Goal: Complete application form

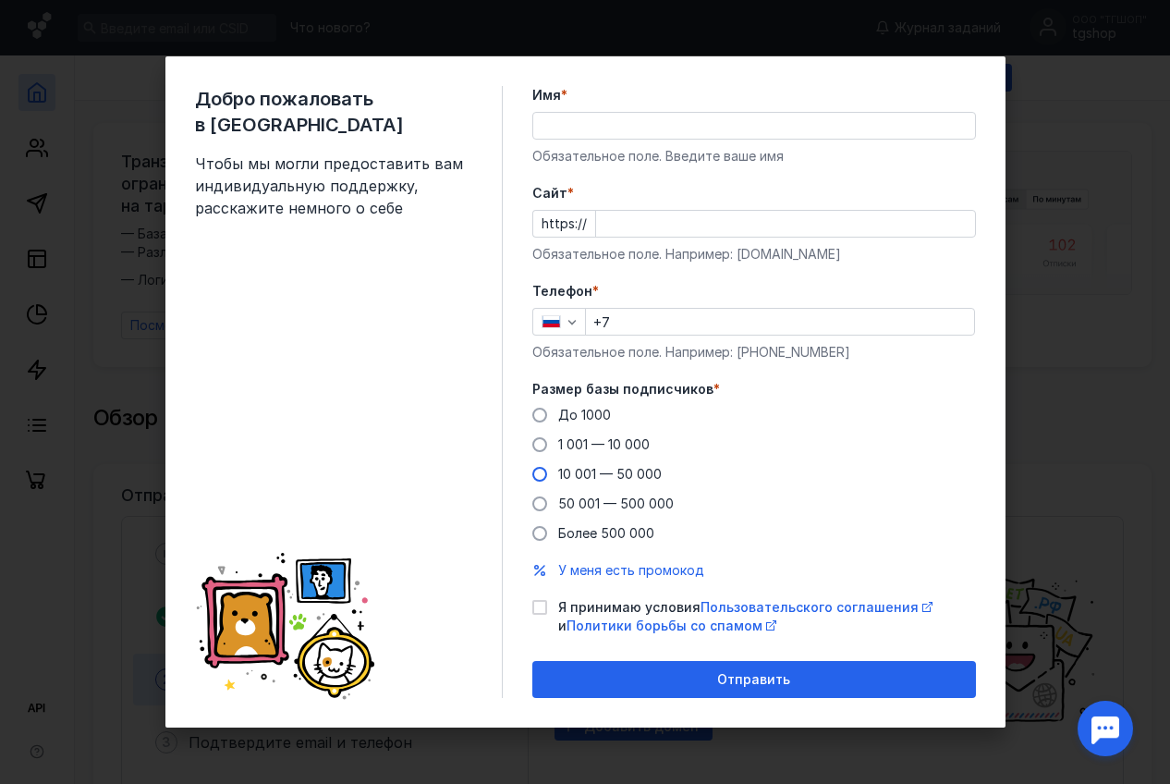
click at [595, 477] on span "10 001 — 50 000" at bounding box center [609, 474] width 103 height 16
click at [0, 0] on input "10 001 — 50 000" at bounding box center [0, 0] width 0 height 0
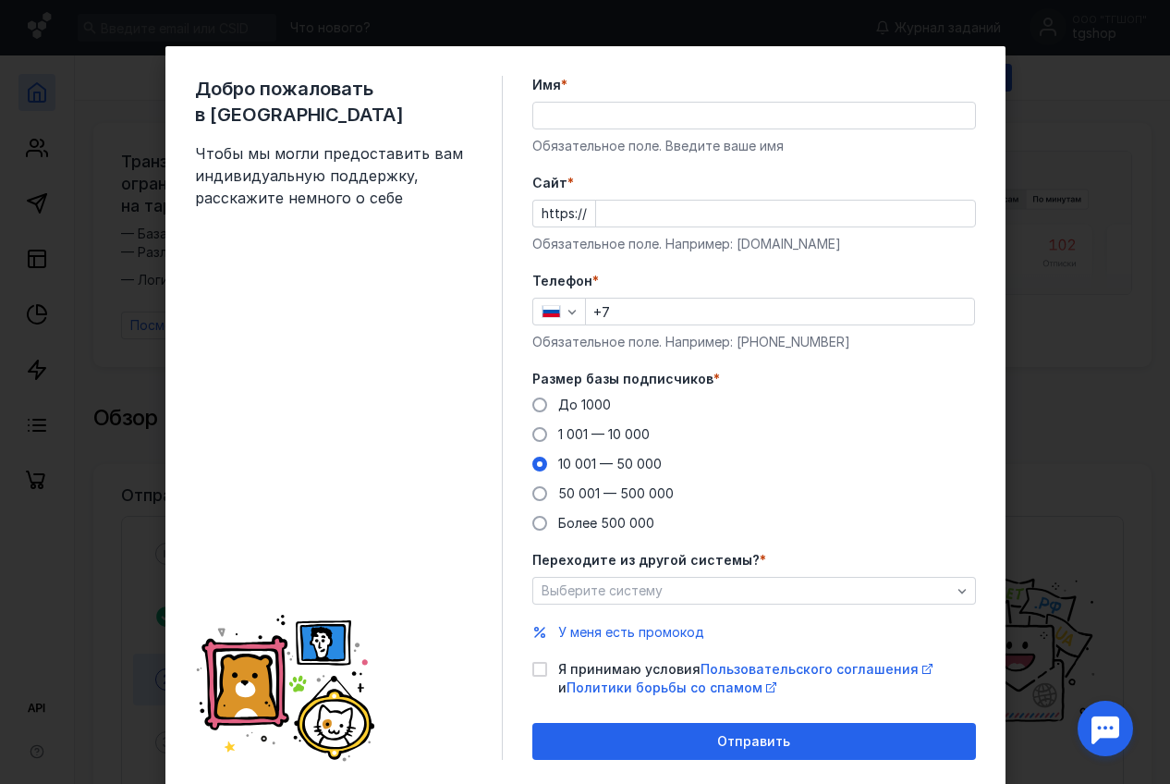
click at [599, 117] on input "Имя *" at bounding box center [754, 116] width 442 height 26
type input "[PERSON_NAME]"
click at [617, 210] on input "Cайт *" at bounding box center [785, 214] width 379 height 26
type input "[DOMAIN_NAME]"
click at [640, 307] on input "+7" at bounding box center [780, 311] width 388 height 26
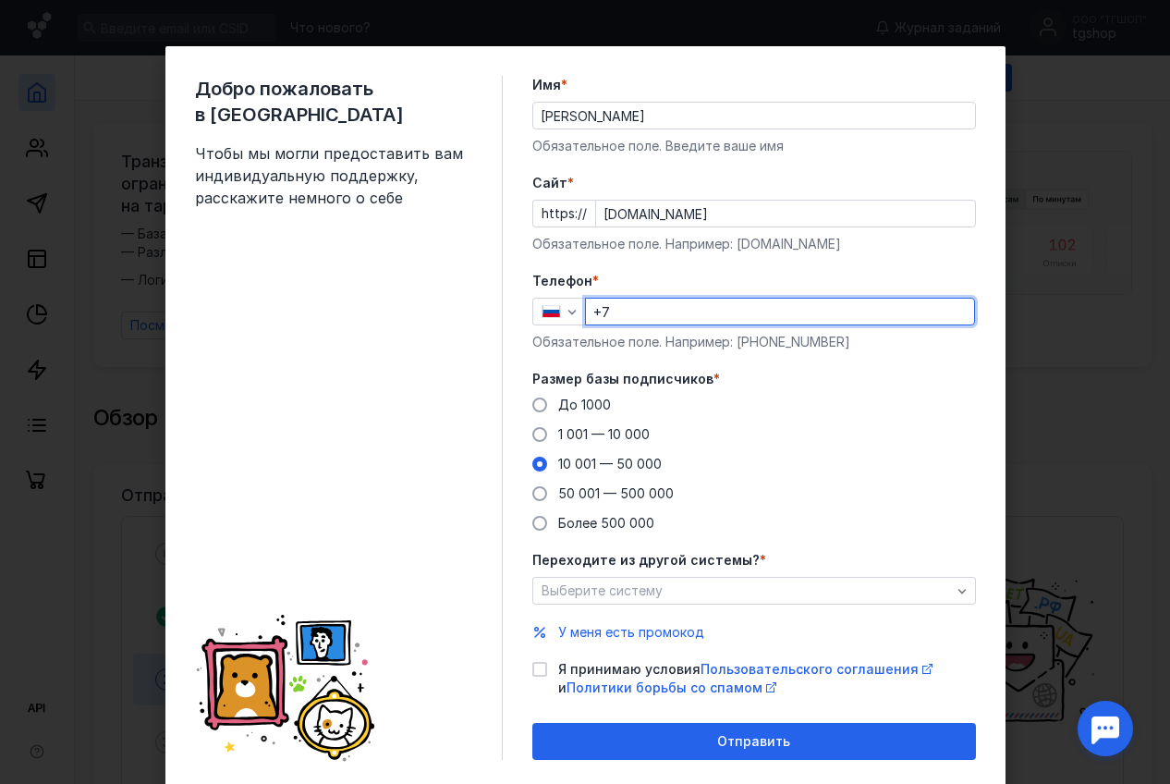
type input "[PHONE_NUMBER]"
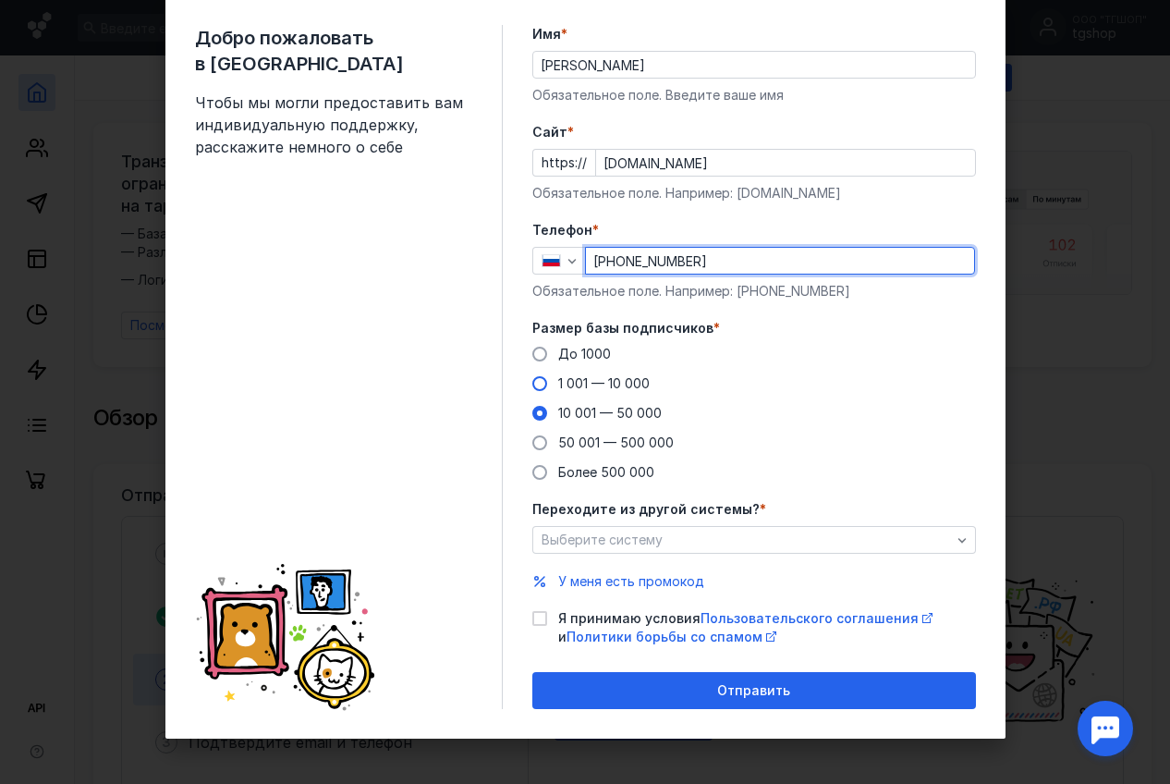
scroll to position [52, 0]
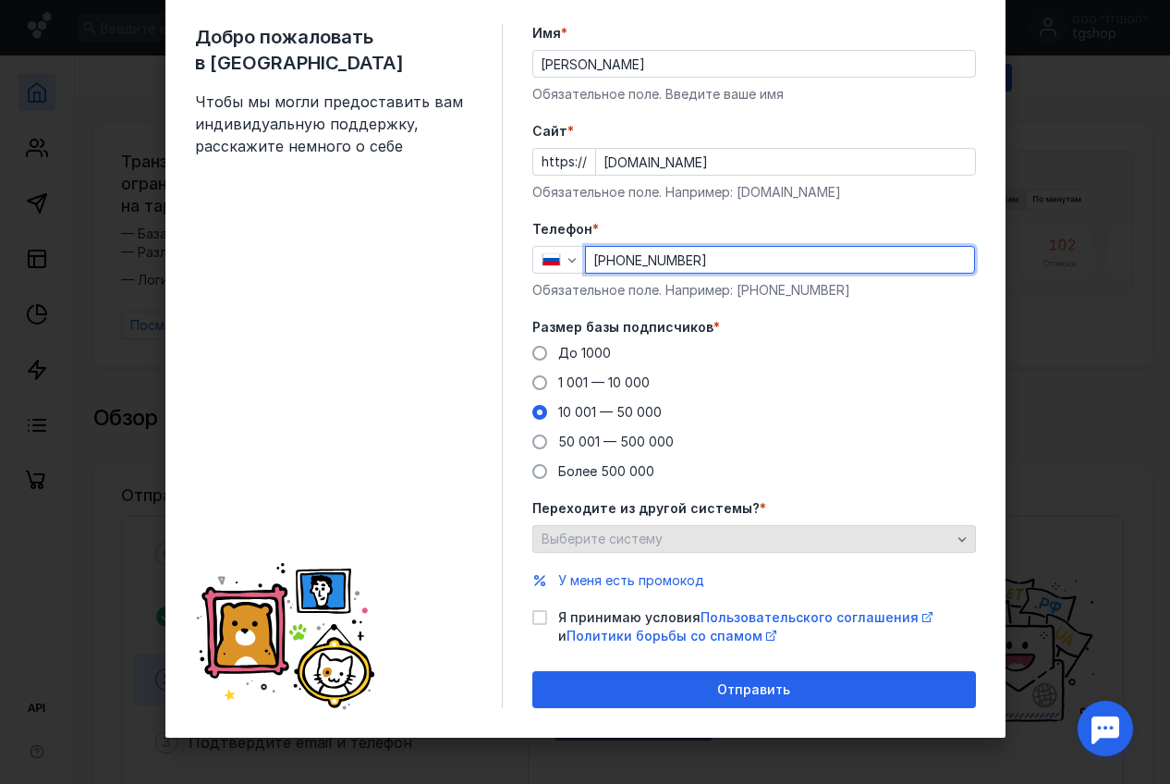
click at [608, 536] on span "Выберите систему" at bounding box center [601, 538] width 121 height 16
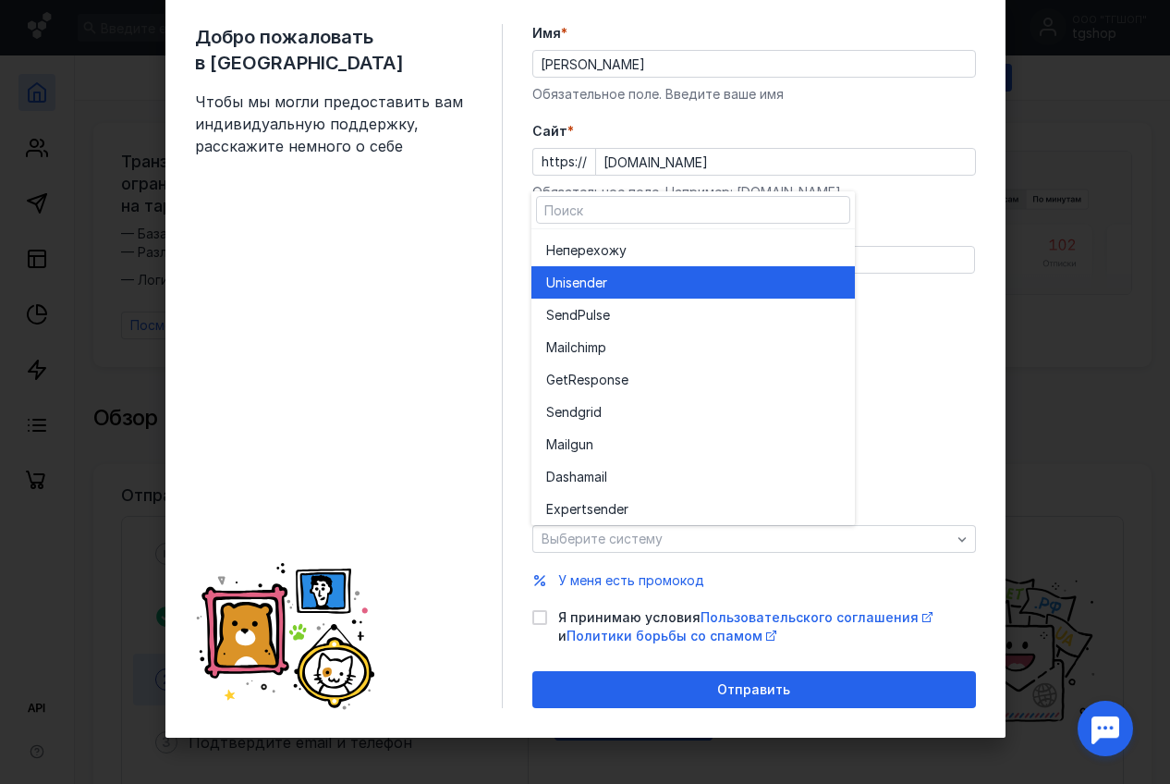
click at [600, 294] on div "Unisende r" at bounding box center [693, 282] width 294 height 32
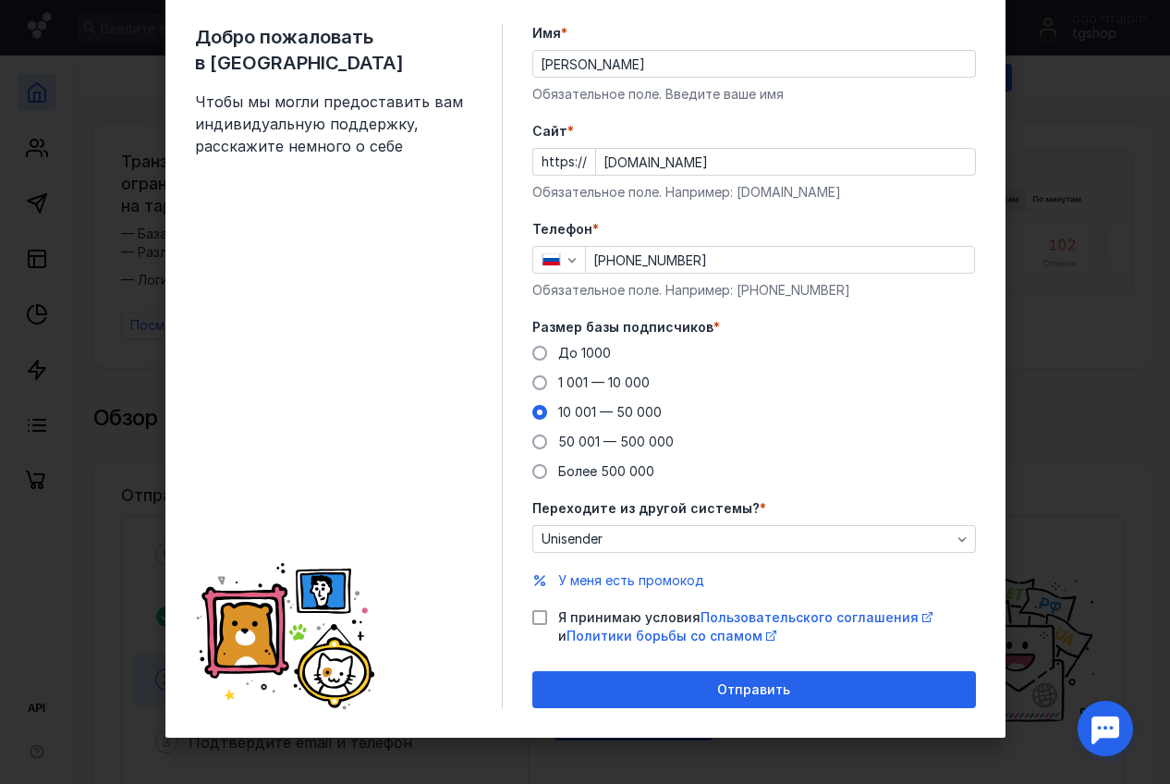
click at [538, 612] on icon at bounding box center [539, 617] width 13 height 13
click at [538, 612] on input "Я принимаю условия Пользовательского соглашения и Политики борьбы со спамом" at bounding box center [538, 614] width 12 height 12
checkbox input "true"
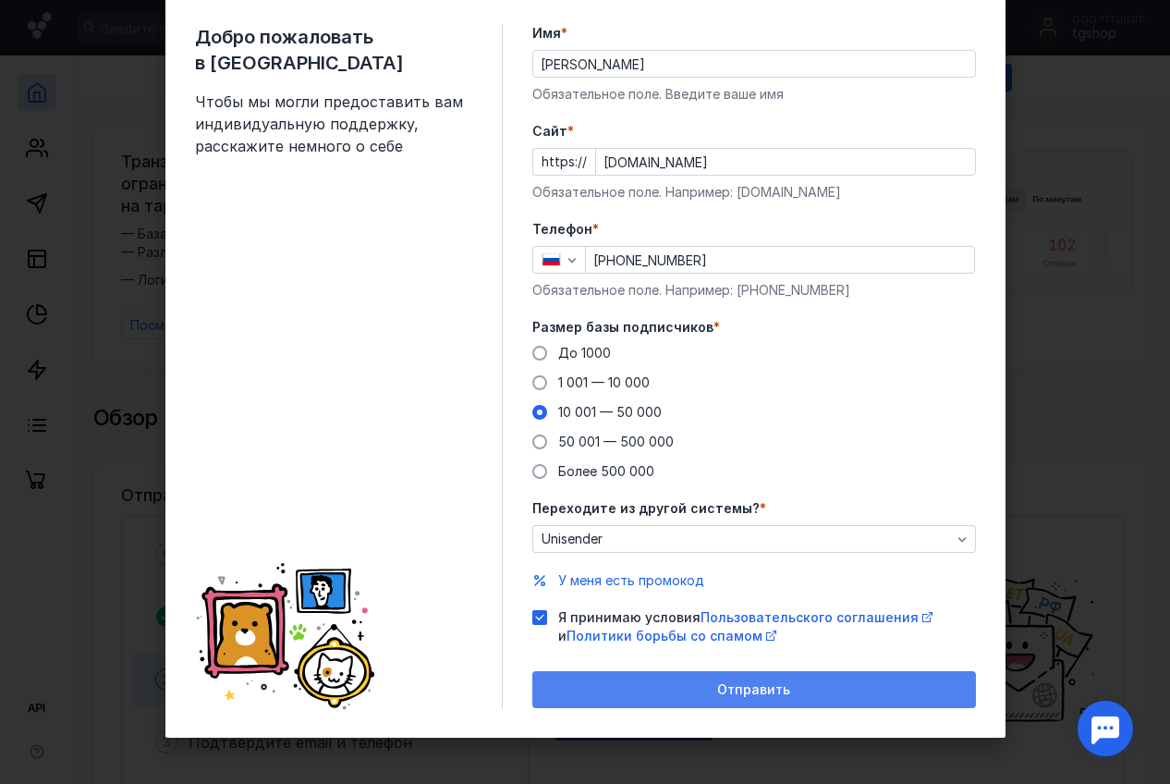
click at [659, 679] on div "Отправить" at bounding box center [754, 689] width 444 height 37
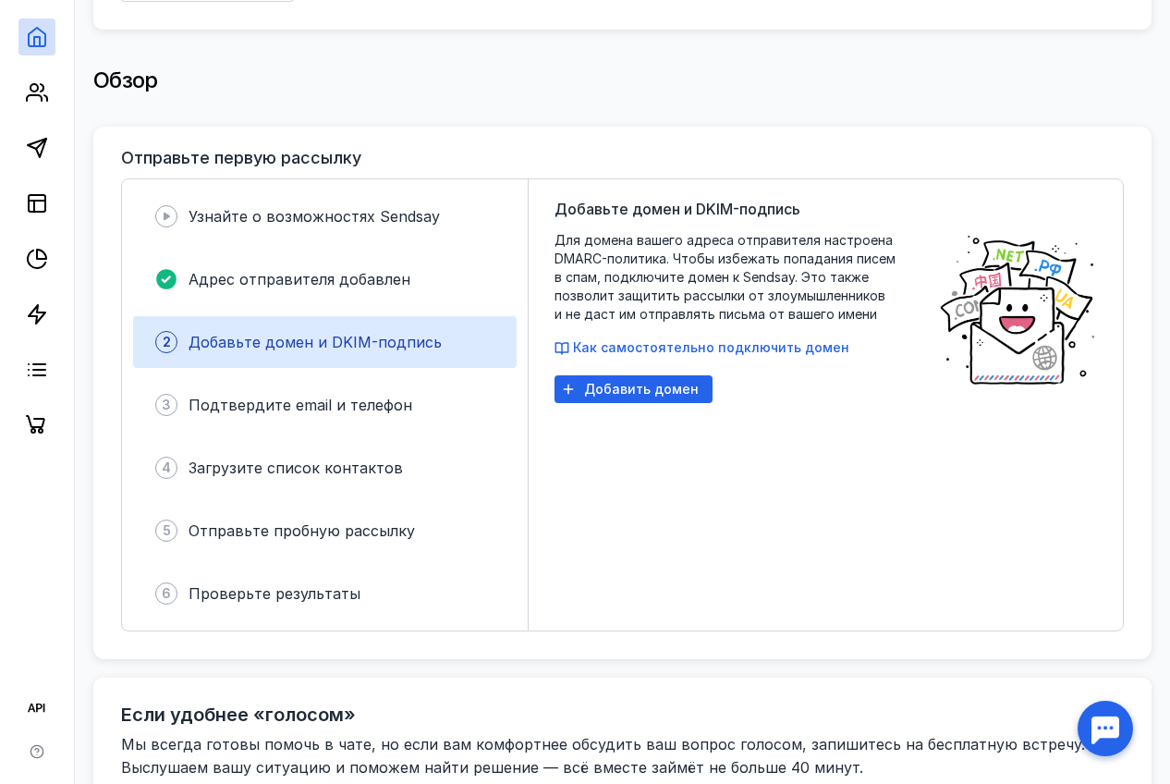
scroll to position [340, 0]
